Goal: Transaction & Acquisition: Obtain resource

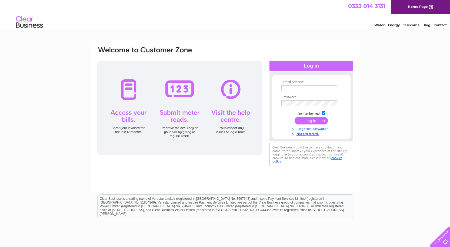
type input "[PERSON_NAME][EMAIL_ADDRESS][DOMAIN_NAME]"
click at [305, 117] on input "submit" at bounding box center [311, 121] width 33 height 8
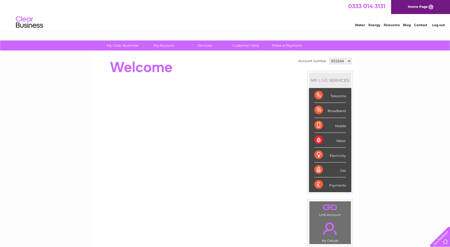
click at [343, 61] on select "931644 940571 1084873" at bounding box center [340, 61] width 22 height 6
select select "940571"
click at [329, 58] on select "931644 940571 1084873" at bounding box center [340, 61] width 22 height 6
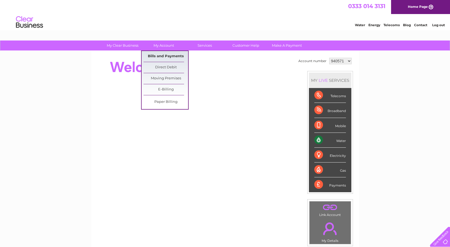
click at [167, 57] on link "Bills and Payments" at bounding box center [166, 56] width 45 height 11
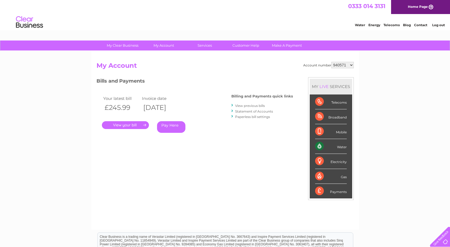
click at [338, 67] on select "931644 940571 1084873" at bounding box center [343, 65] width 22 height 6
click at [332, 62] on select "931644 940571 1084873" at bounding box center [343, 65] width 22 height 6
click at [347, 66] on select "931644 940571 1084873" at bounding box center [343, 65] width 22 height 6
click at [332, 62] on select "931644 940571 1084873" at bounding box center [343, 65] width 22 height 6
click at [136, 126] on link "." at bounding box center [125, 125] width 47 height 8
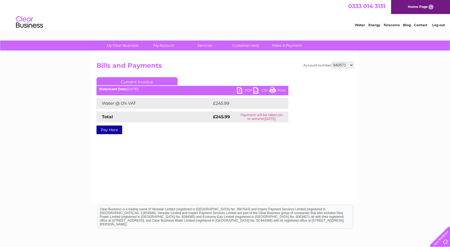
click at [242, 88] on link "PDF" at bounding box center [245, 91] width 16 height 8
click at [350, 65] on select "931644 940571 1084873" at bounding box center [343, 65] width 22 height 6
select select "1084873"
click at [332, 62] on select "931644 940571 1084873" at bounding box center [343, 65] width 22 height 6
click at [242, 90] on link "PDF" at bounding box center [245, 91] width 16 height 8
